Goal: Task Accomplishment & Management: Complete application form

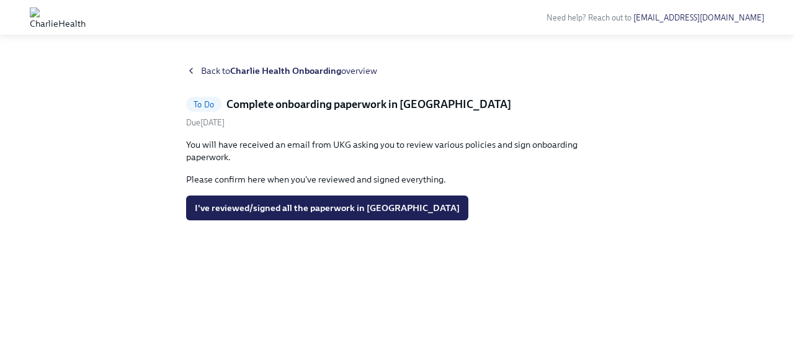
click at [197, 69] on div "Back to Charlie Health Onboarding overview" at bounding box center [397, 71] width 422 height 12
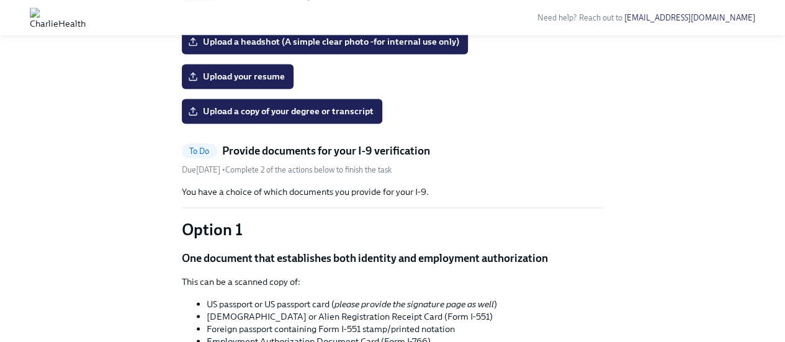
scroll to position [930, 0]
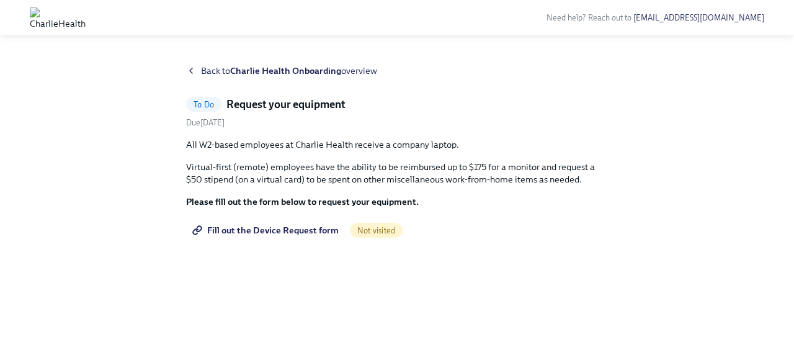
click at [269, 231] on span "Fill out the Device Request form" at bounding box center [267, 230] width 144 height 12
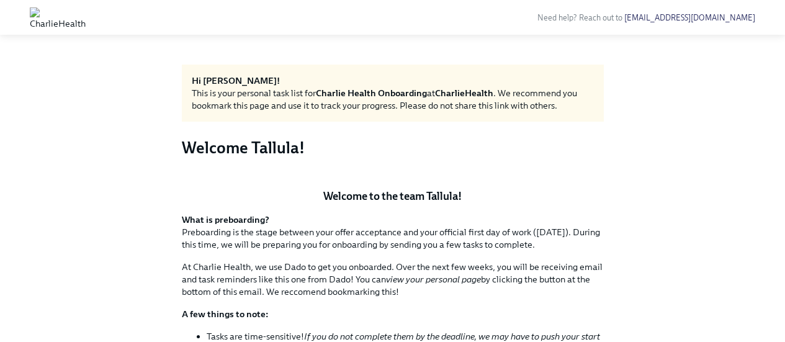
scroll to position [745, 0]
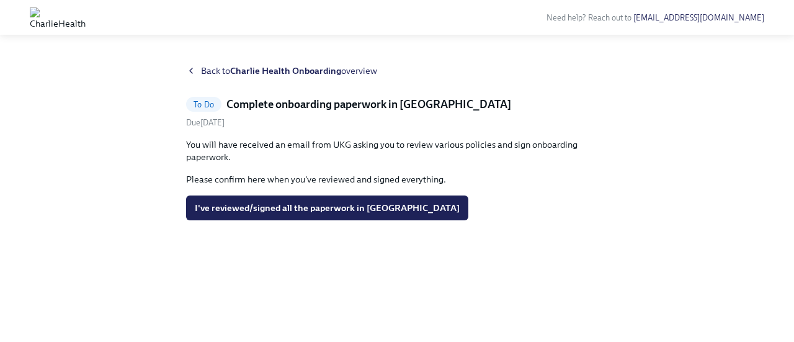
click at [212, 73] on span "Back to Charlie Health Onboarding overview" at bounding box center [289, 71] width 176 height 12
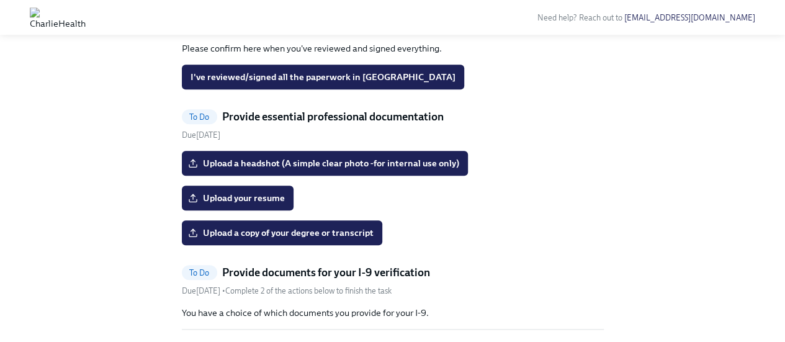
scroll to position [620, 0]
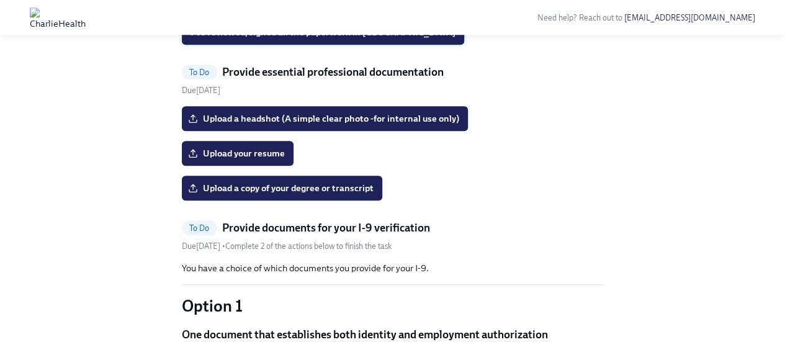
click at [250, 38] on span "I've reviewed/signed all the paperwork in UKG" at bounding box center [322, 32] width 265 height 12
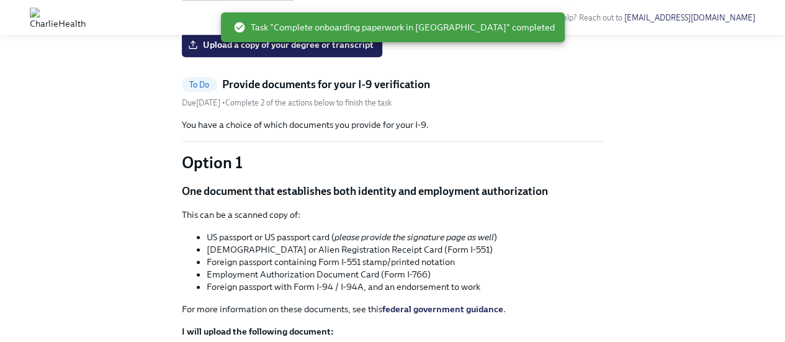
click at [0, 0] on input "Upload a headshot (A simple clear photo -for internal use only)" at bounding box center [0, 0] width 0 height 0
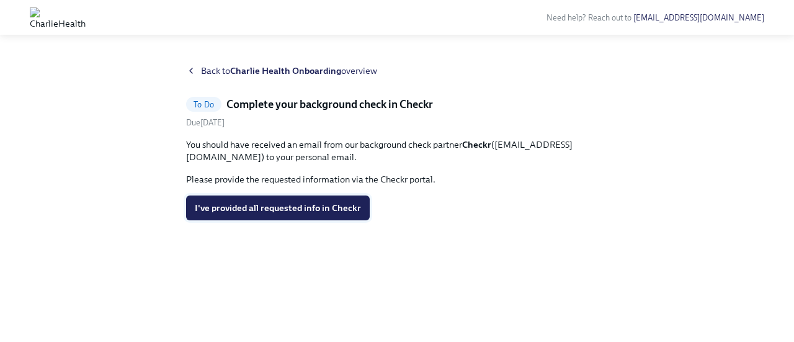
click at [269, 218] on button "I've provided all requested info in Checkr" at bounding box center [278, 207] width 184 height 25
